Goal: Task Accomplishment & Management: Manage account settings

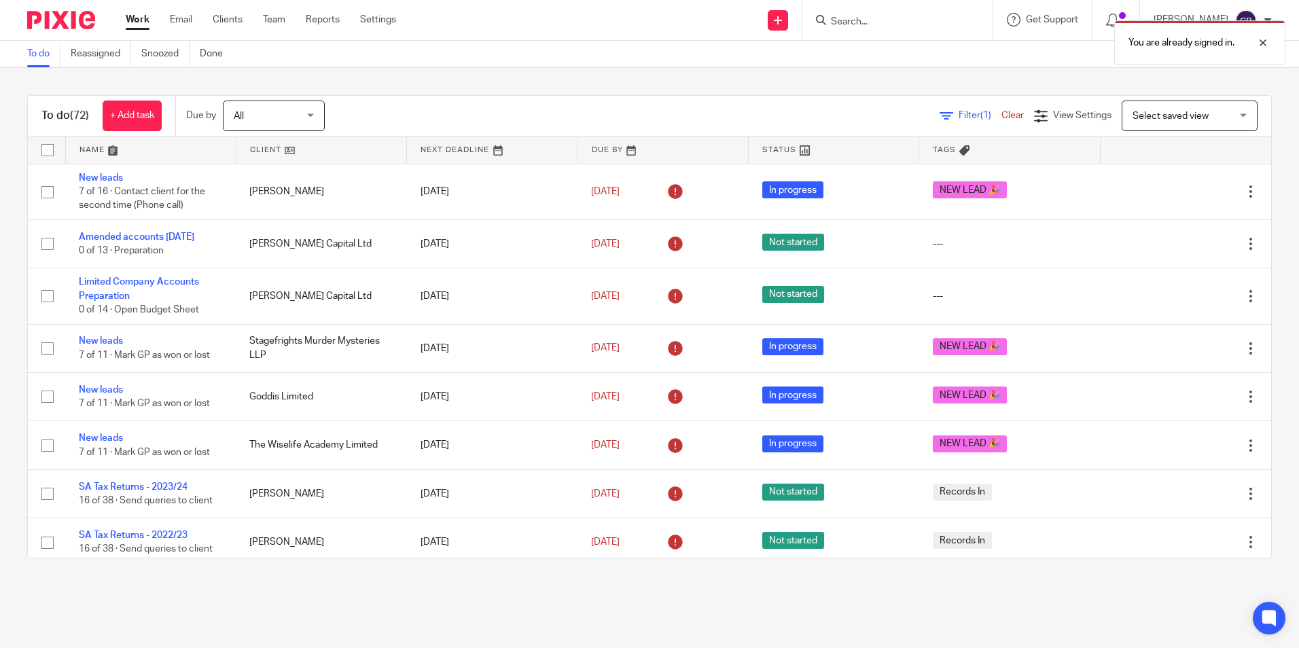
click at [734, 589] on main "To do Reassigned Snoozed Done To do (72) + Add task Due by All All Today Tomorr…" at bounding box center [649, 324] width 1299 height 648
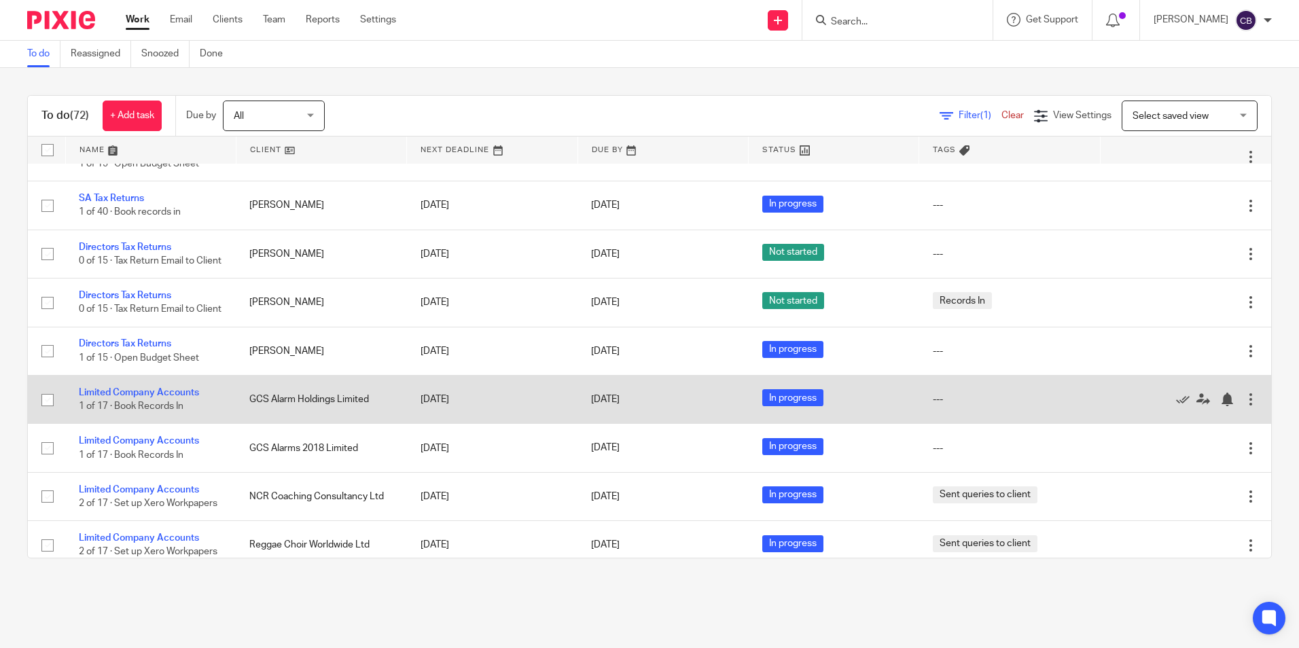
scroll to position [3328, 0]
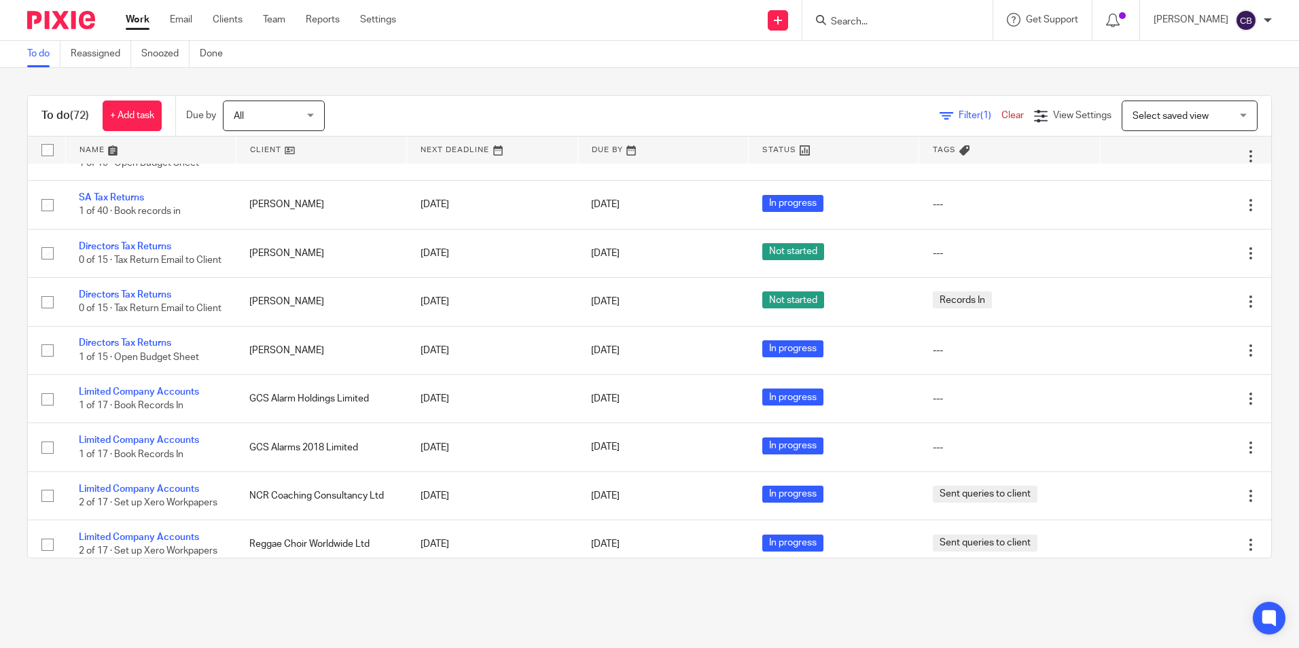
drag, startPoint x: 860, startPoint y: 124, endPoint x: 877, endPoint y: 120, distance: 17.3
click at [861, 124] on div "Filter (1) Clear View Settings View Settings (1) Filters Clear Save Manage save…" at bounding box center [809, 116] width 922 height 31
click at [958, 114] on span "Filter (1)" at bounding box center [979, 116] width 43 height 10
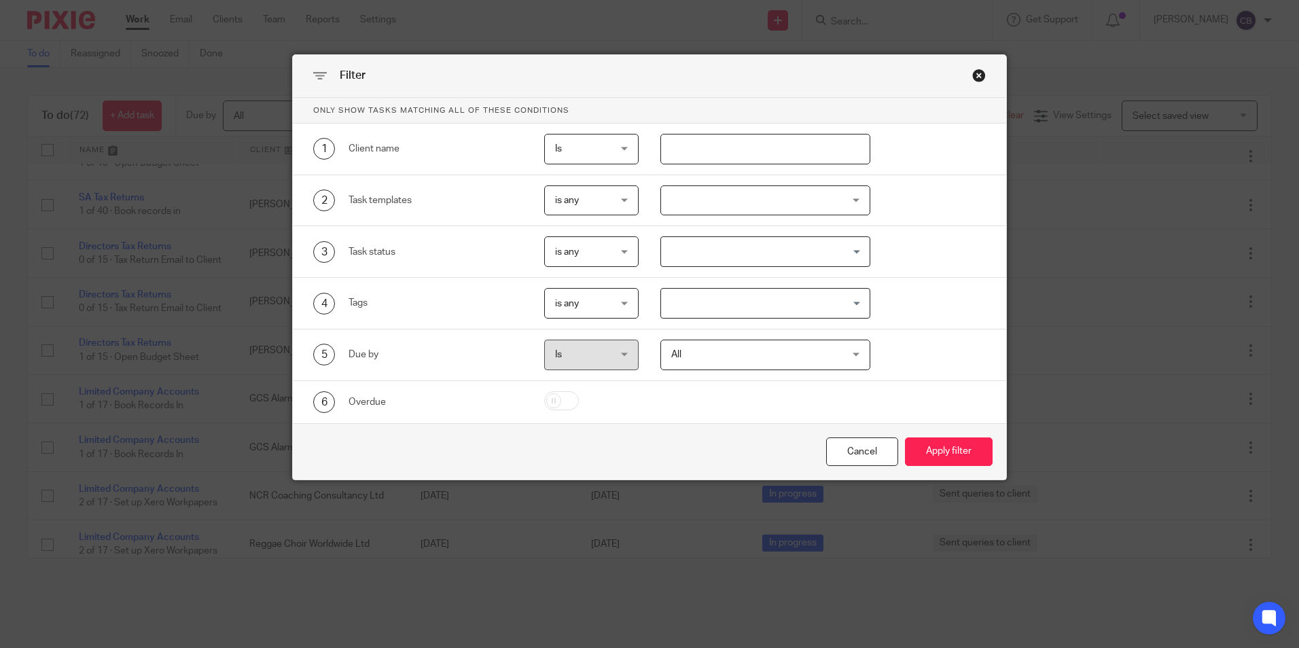
click at [710, 143] on input "text" at bounding box center [765, 149] width 210 height 31
type input "crane"
click at [905, 437] on button "Apply filter" at bounding box center [949, 451] width 88 height 29
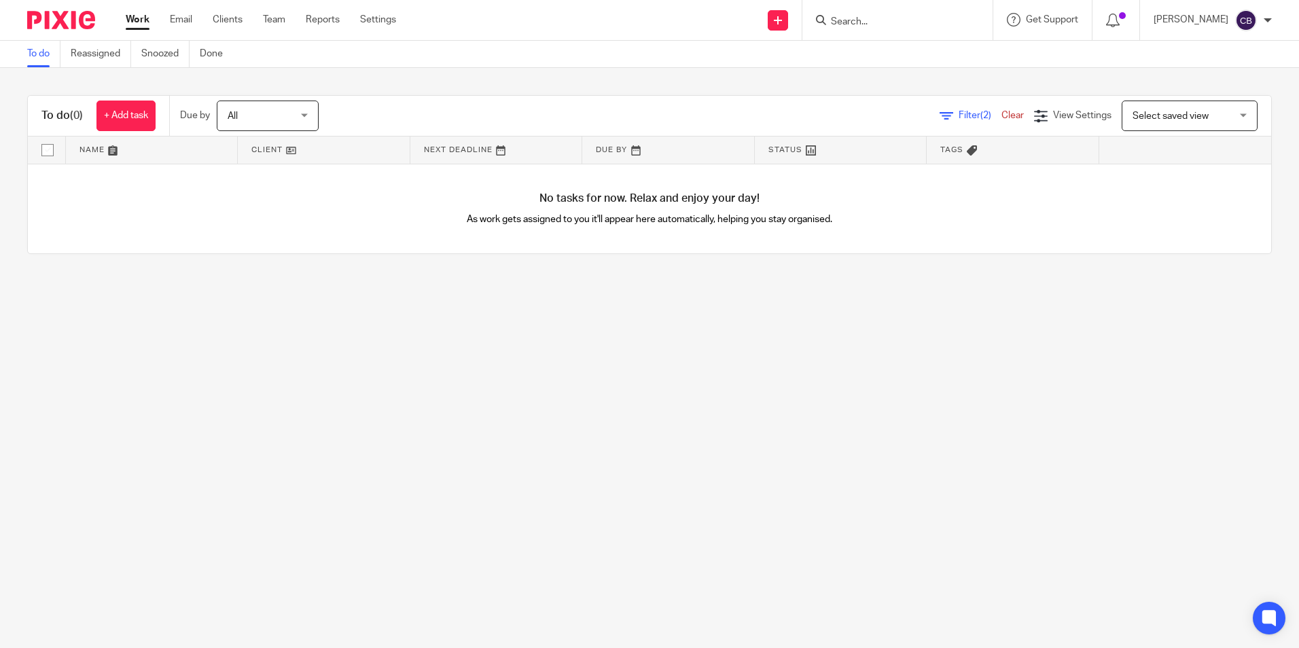
click at [477, 350] on main "To do Reassigned Snoozed Done To do (0) + Add task Due by All All Today Tomorro…" at bounding box center [649, 324] width 1299 height 648
click at [870, 28] on input "Search" at bounding box center [890, 22] width 122 height 12
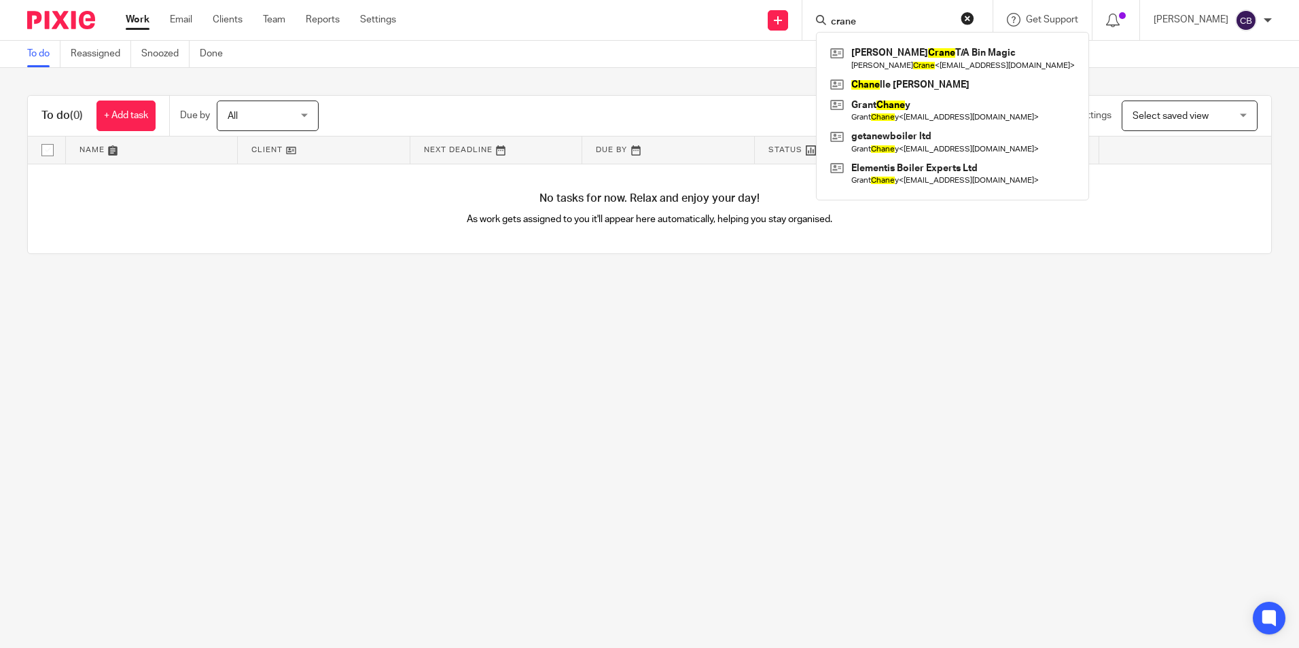
type input "crane"
click at [937, 41] on div "Paul Crane T/A Bin Magic Paul Crane < paulcrane1965@gmail.com > Chane lle Otte …" at bounding box center [952, 116] width 273 height 168
click at [909, 62] on link at bounding box center [952, 58] width 251 height 31
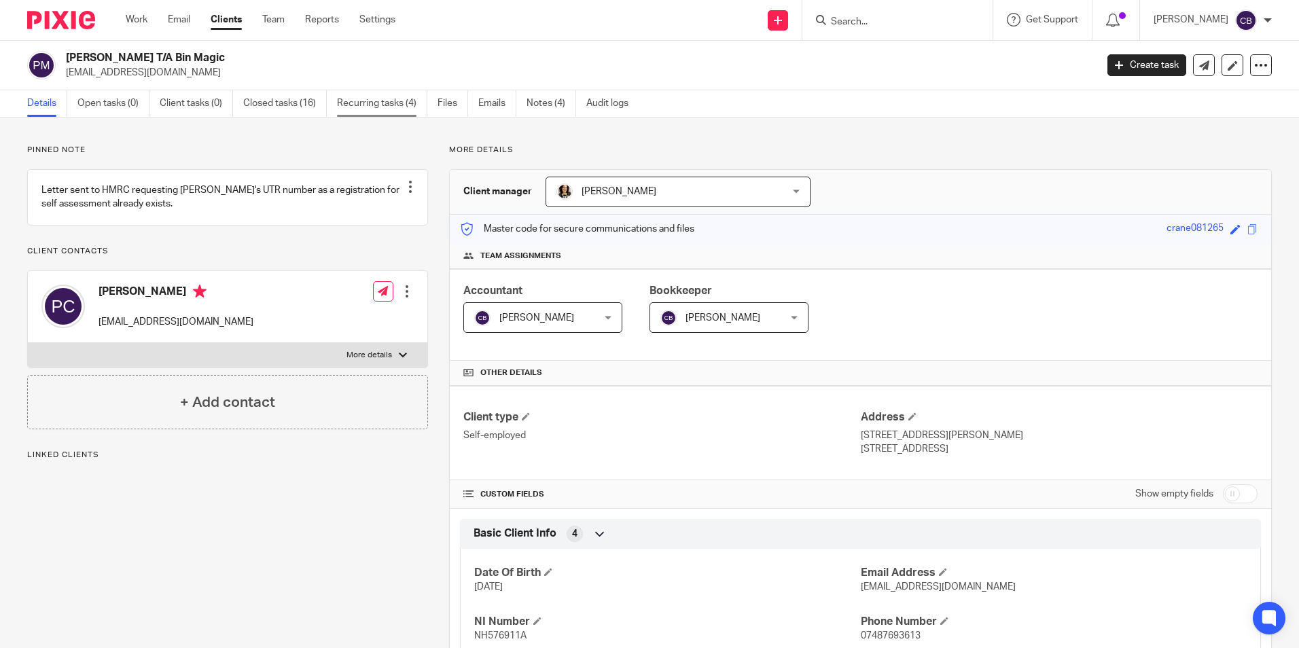
click at [344, 101] on link "Recurring tasks (4)" at bounding box center [382, 103] width 90 height 26
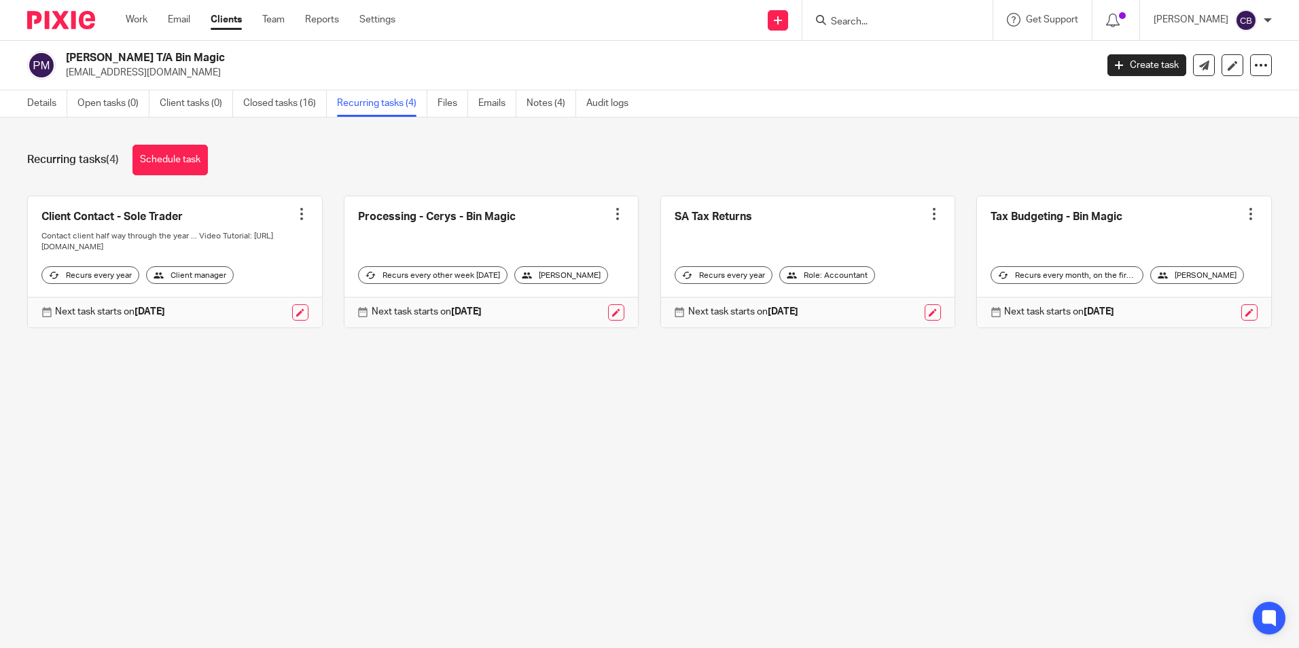
click at [627, 416] on main "[PERSON_NAME] T/A Bin Magic [EMAIL_ADDRESS][DOMAIN_NAME] Create task Update fro…" at bounding box center [649, 324] width 1299 height 648
click at [551, 459] on main "Paul Crane T/A Bin Magic paulcrane1965@gmail.com Create task Update from Compan…" at bounding box center [649, 324] width 1299 height 648
click at [754, 499] on main "Paul Crane T/A Bin Magic paulcrane1965@gmail.com Create task Update from Compan…" at bounding box center [649, 324] width 1299 height 648
drag, startPoint x: 558, startPoint y: 431, endPoint x: 587, endPoint y: 431, distance: 28.5
click at [560, 431] on main "Paul Crane T/A Bin Magic paulcrane1965@gmail.com Create task Update from Compan…" at bounding box center [649, 324] width 1299 height 648
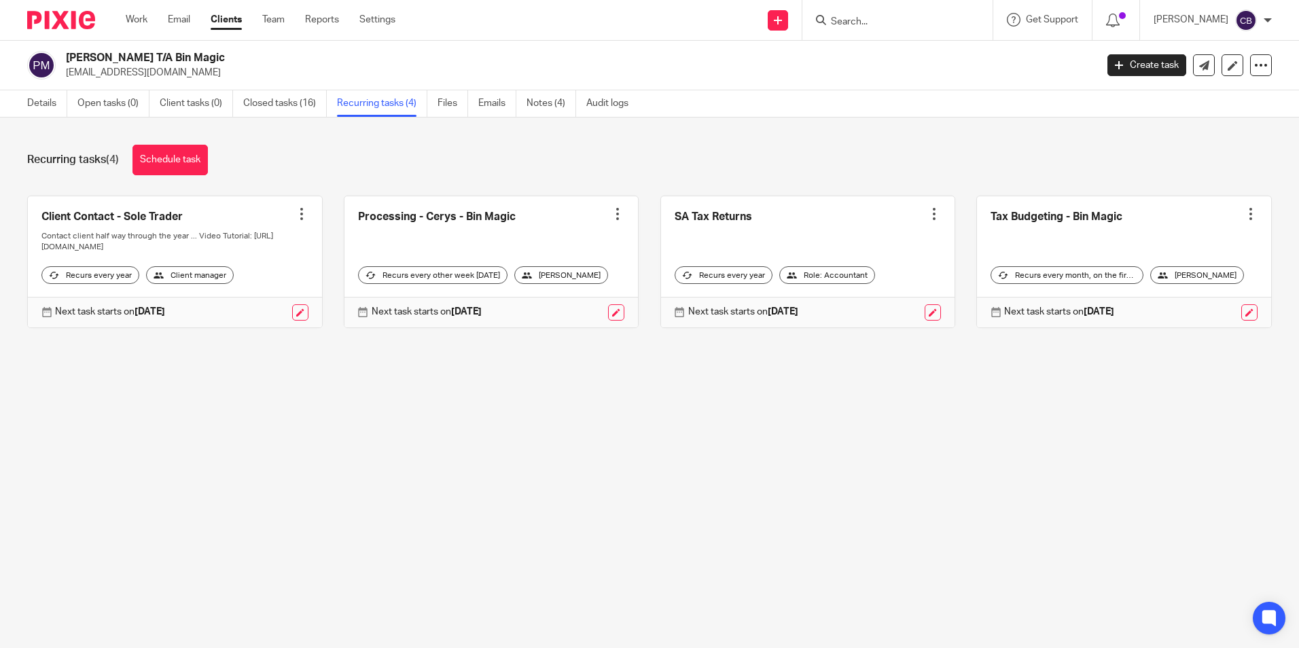
drag, startPoint x: 615, startPoint y: 459, endPoint x: 659, endPoint y: 518, distance: 73.2
click at [616, 466] on main "Paul Crane T/A Bin Magic paulcrane1965@gmail.com Create task Update from Compan…" at bounding box center [649, 324] width 1299 height 648
click at [865, 24] on input "Search" at bounding box center [890, 22] width 122 height 12
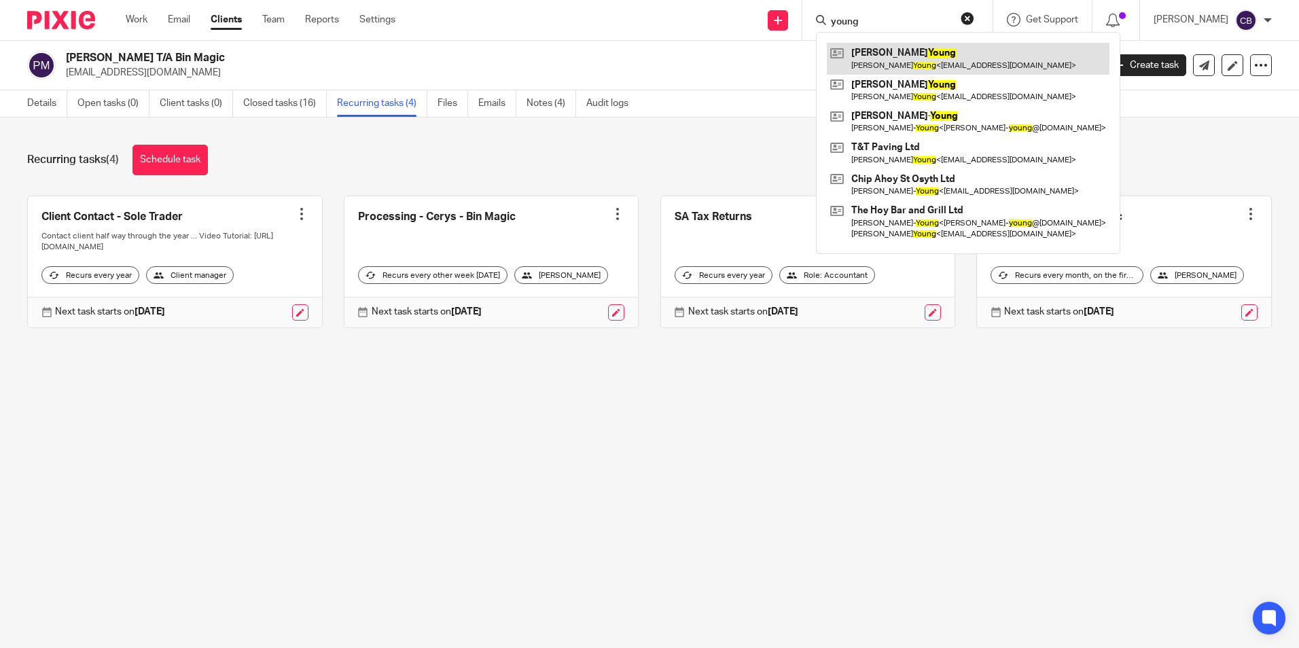
type input "young"
click at [959, 65] on link at bounding box center [968, 58] width 283 height 31
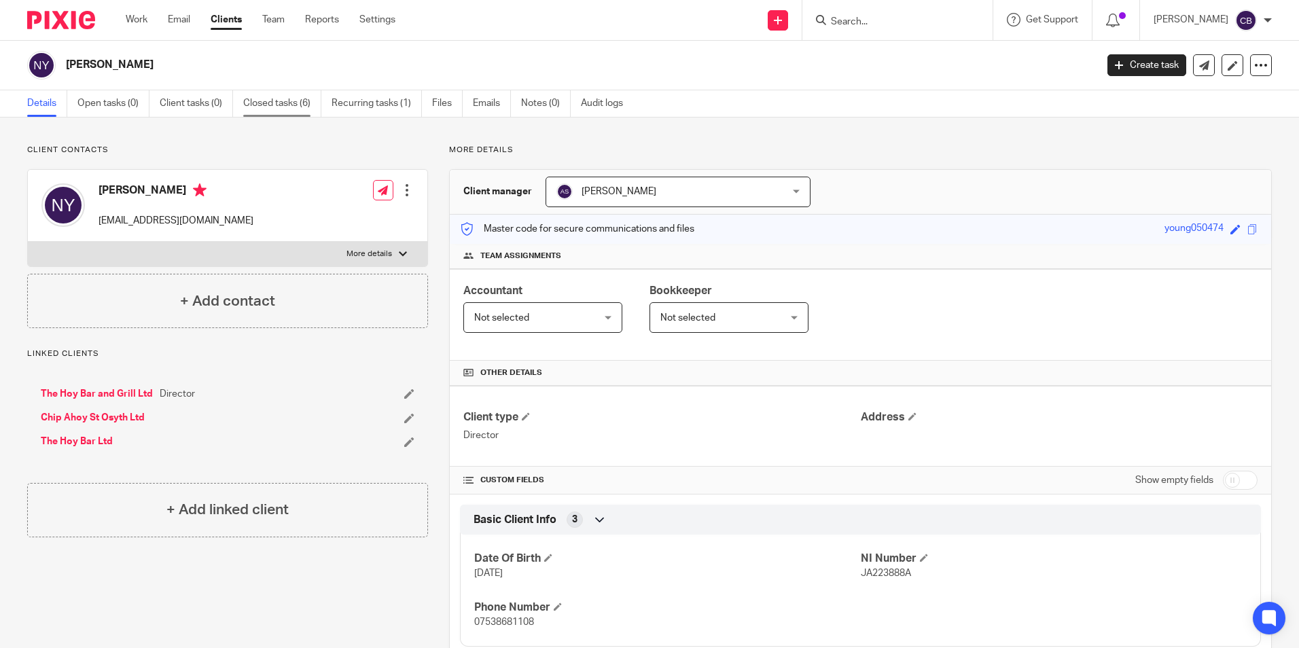
click at [290, 103] on link "Closed tasks (6)" at bounding box center [282, 103] width 78 height 26
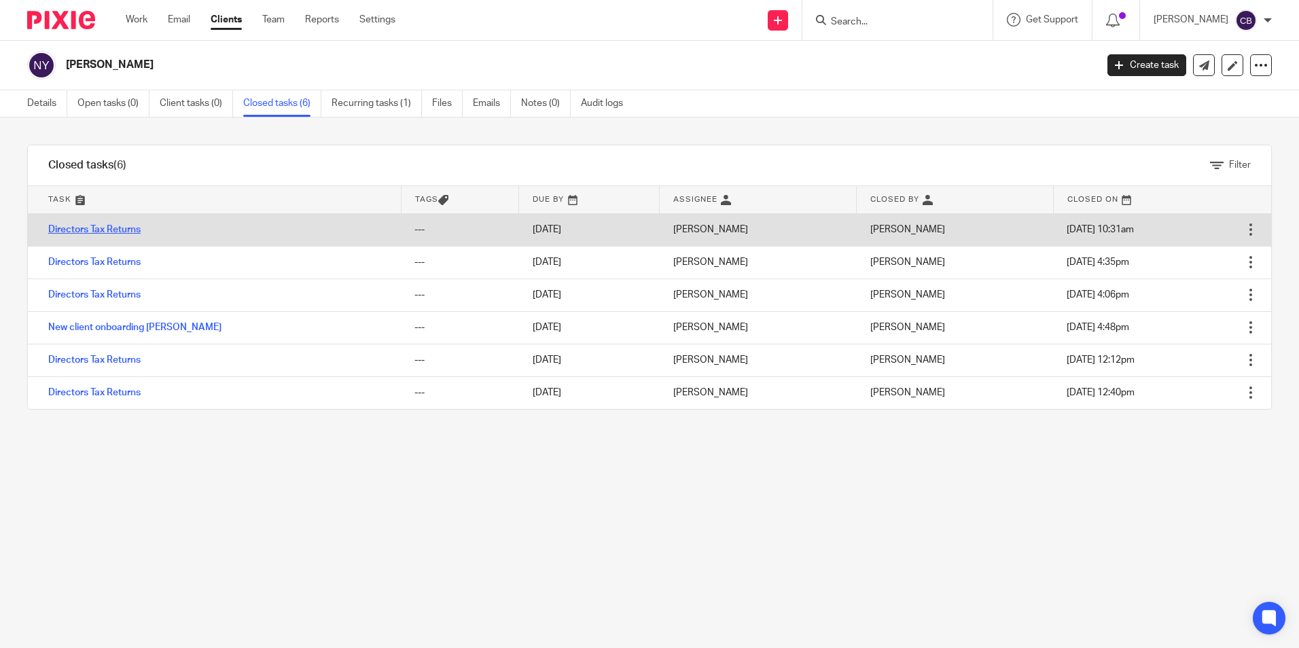
click at [121, 228] on link "Directors Tax Returns" at bounding box center [94, 230] width 92 height 10
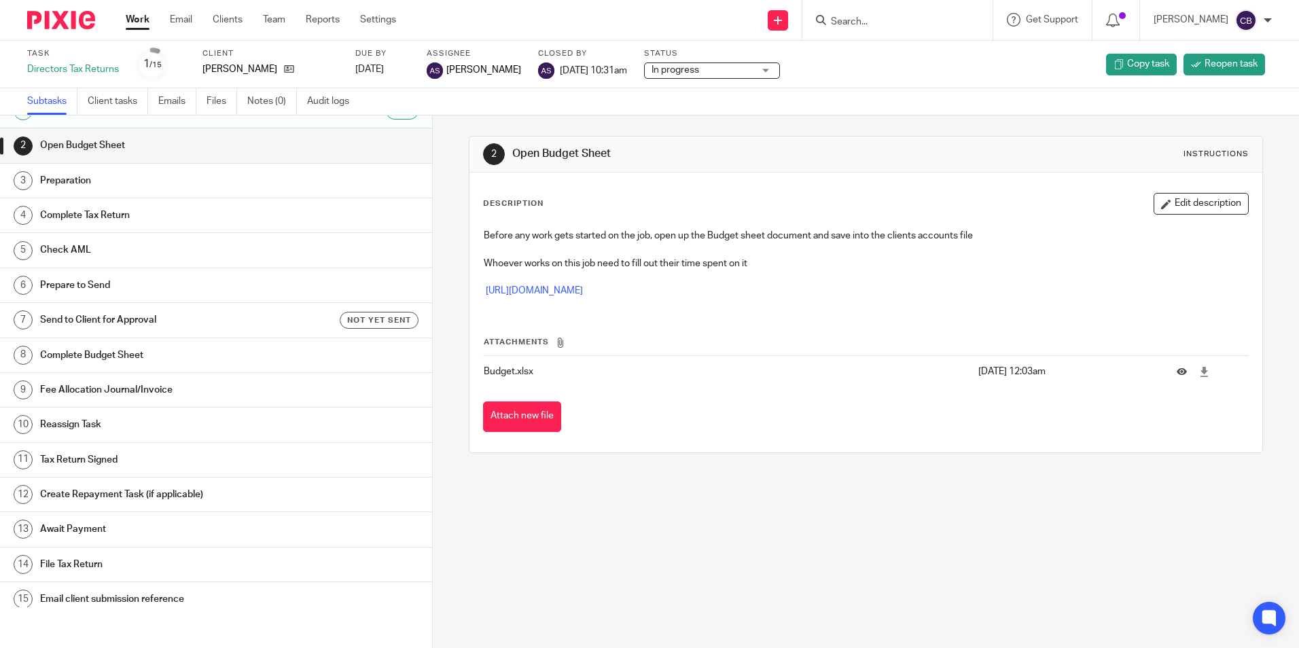
scroll to position [31, 0]
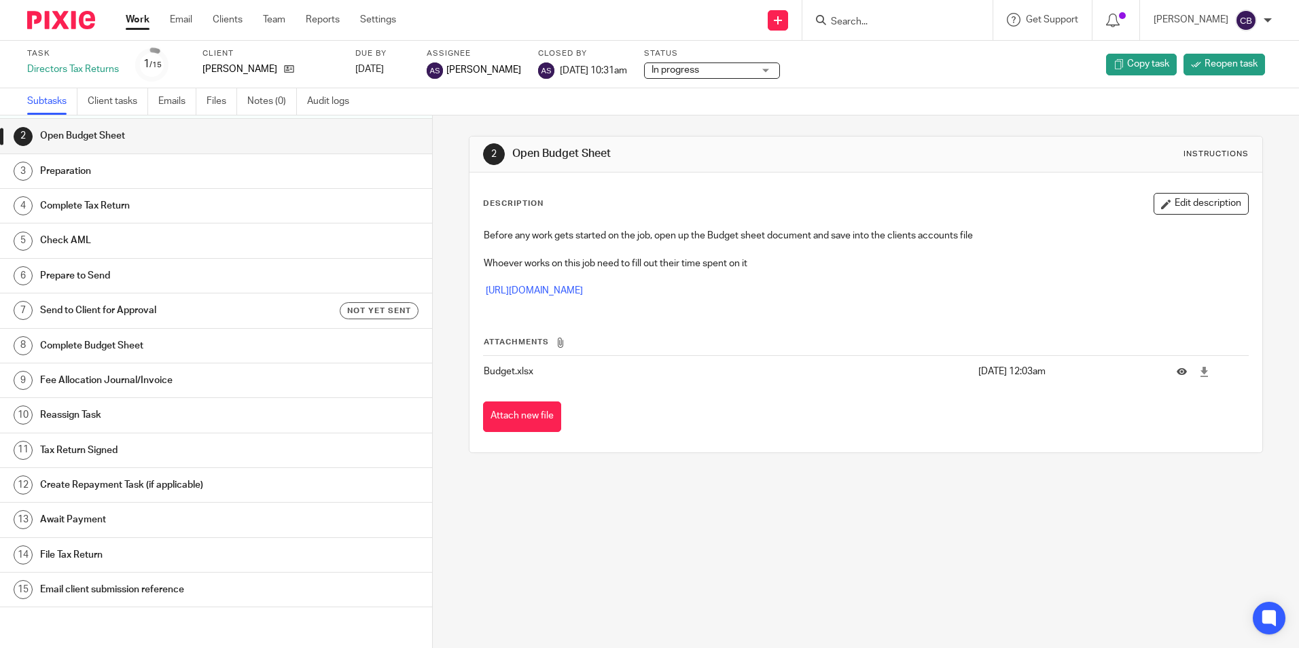
drag, startPoint x: 771, startPoint y: 535, endPoint x: 732, endPoint y: 558, distance: 45.1
click at [772, 537] on div "2 Open Budget Sheet Instructions Description Edit description Before any work g…" at bounding box center [866, 381] width 866 height 533
click at [730, 571] on div "2 Open Budget Sheet Instructions Description Edit description Before any work g…" at bounding box center [866, 381] width 866 height 533
click at [869, 20] on input "Search" at bounding box center [890, 22] width 122 height 12
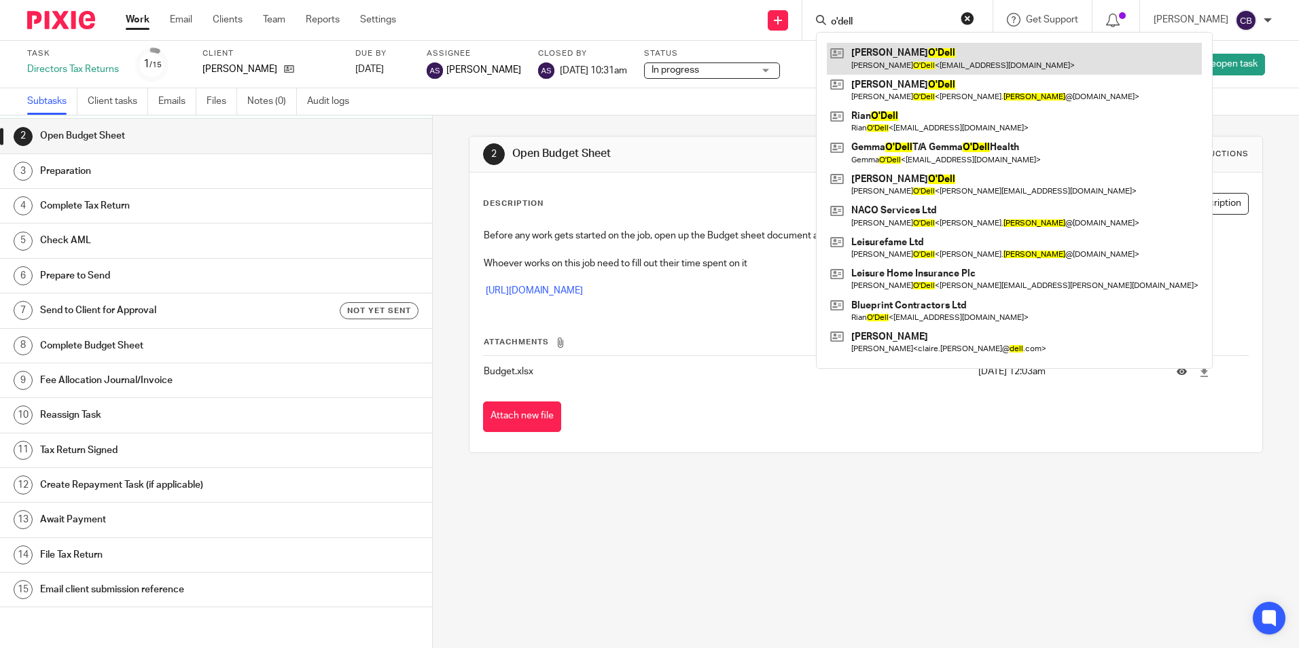
type input "o'dell"
click at [902, 68] on link at bounding box center [1014, 58] width 375 height 31
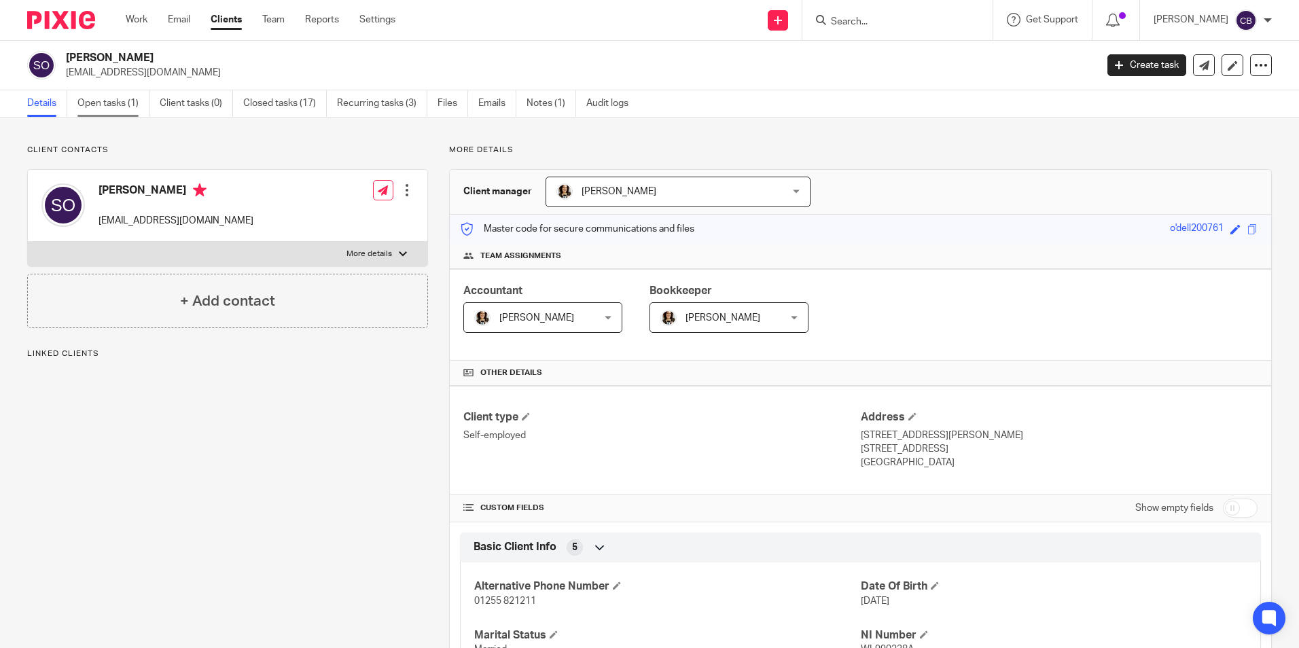
click at [112, 101] on link "Open tasks (1)" at bounding box center [113, 103] width 72 height 26
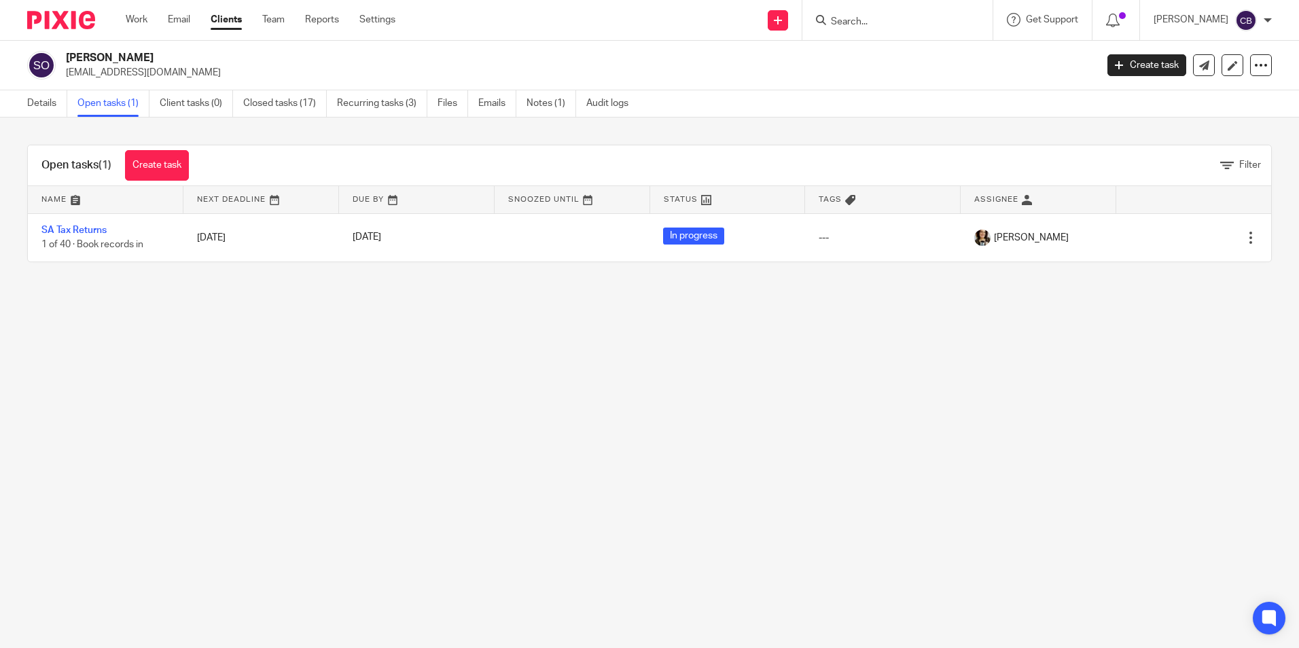
click at [345, 332] on main "[PERSON_NAME] [EMAIL_ADDRESS][DOMAIN_NAME] Create task Update from Companies Ho…" at bounding box center [649, 324] width 1299 height 648
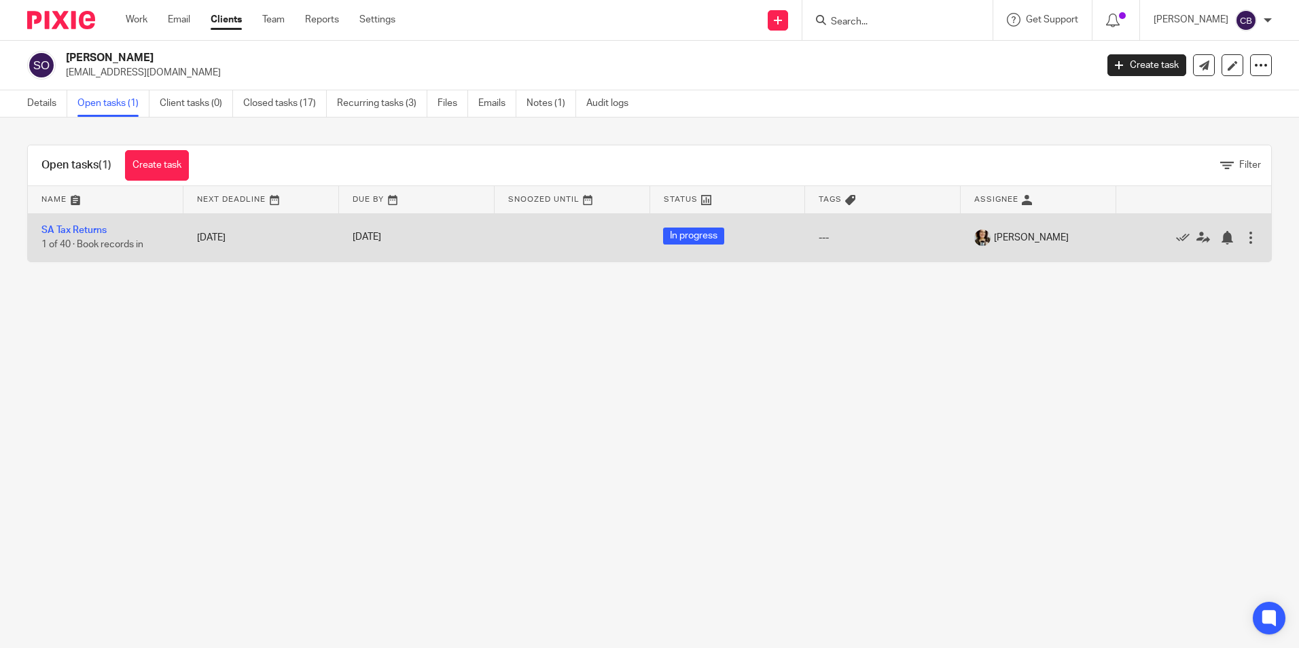
click at [84, 223] on td "SA Tax Returns 1 of 40 · Book records in" at bounding box center [106, 237] width 156 height 48
click at [88, 228] on link "SA Tax Returns" at bounding box center [73, 231] width 65 height 10
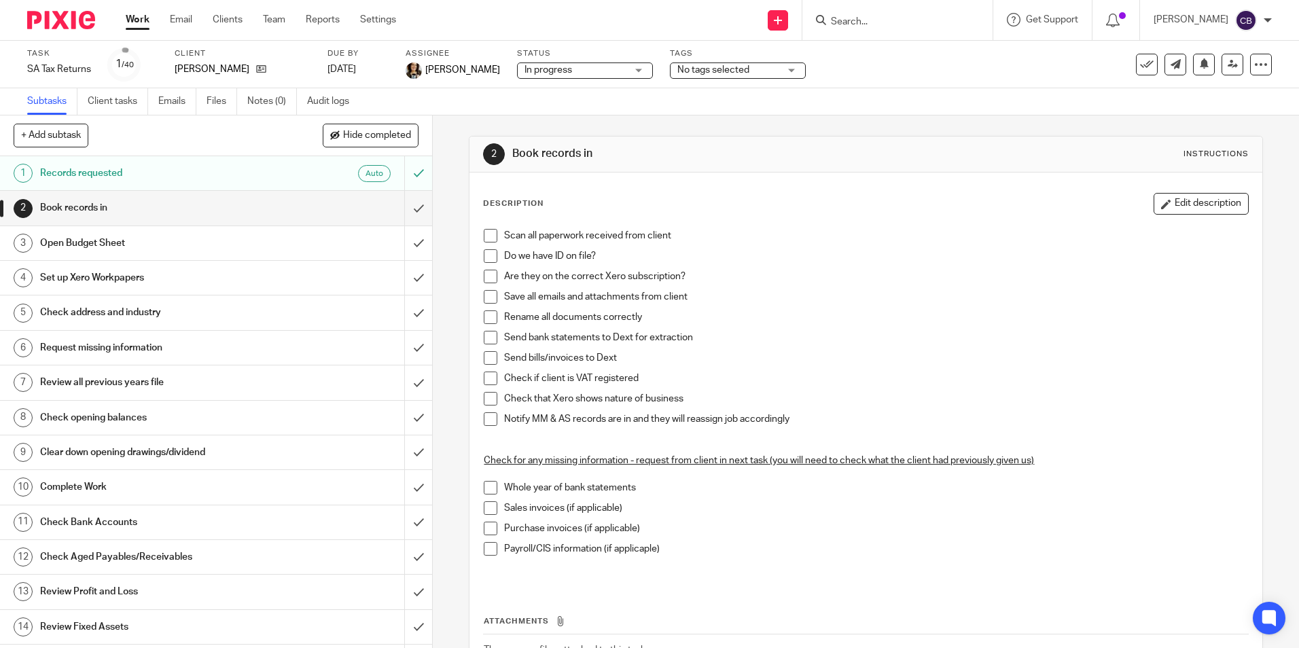
click at [604, 110] on div "Subtasks Client tasks Emails Files Notes (0) Audit logs" at bounding box center [649, 101] width 1299 height 27
click at [1228, 63] on link at bounding box center [1232, 65] width 22 height 22
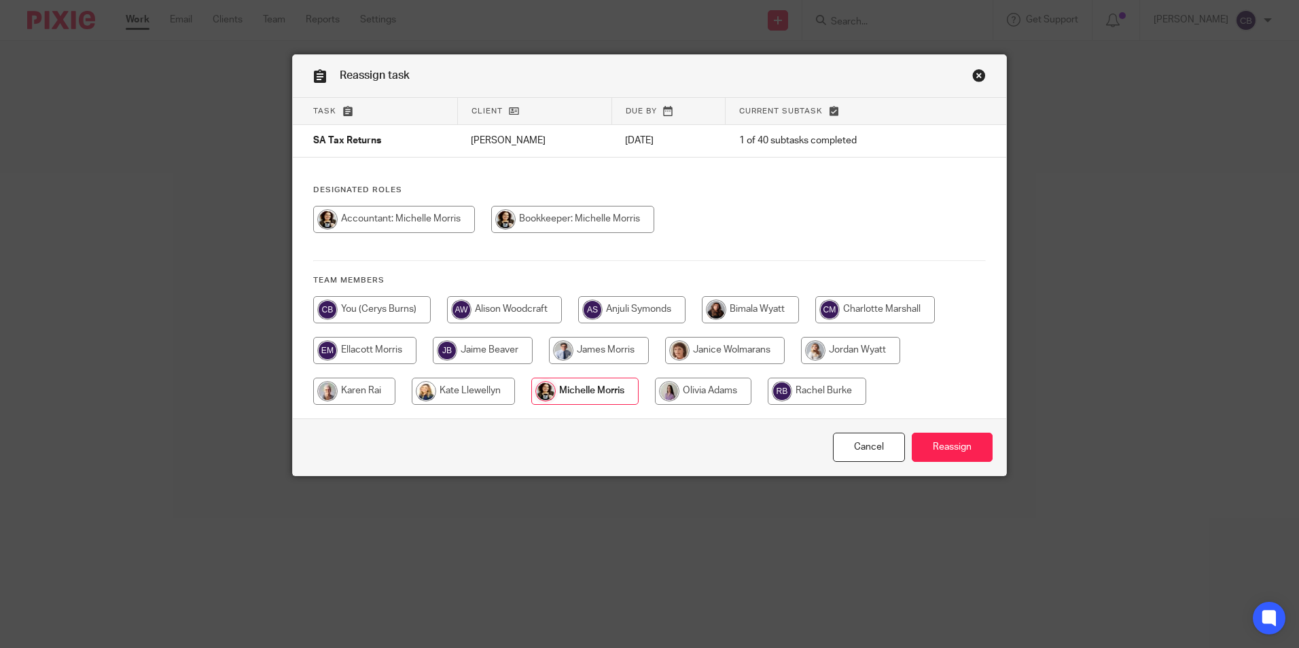
click at [395, 309] on input "radio" at bounding box center [372, 309] width 118 height 27
radio input "true"
click at [940, 442] on input "Reassign" at bounding box center [952, 447] width 81 height 29
